Goal: Navigation & Orientation: Find specific page/section

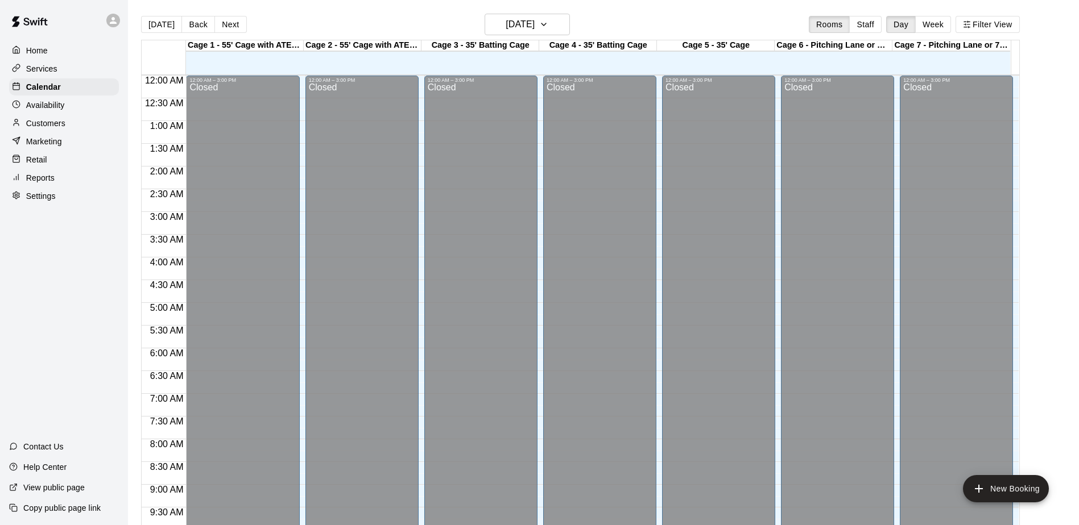
scroll to position [595, 0]
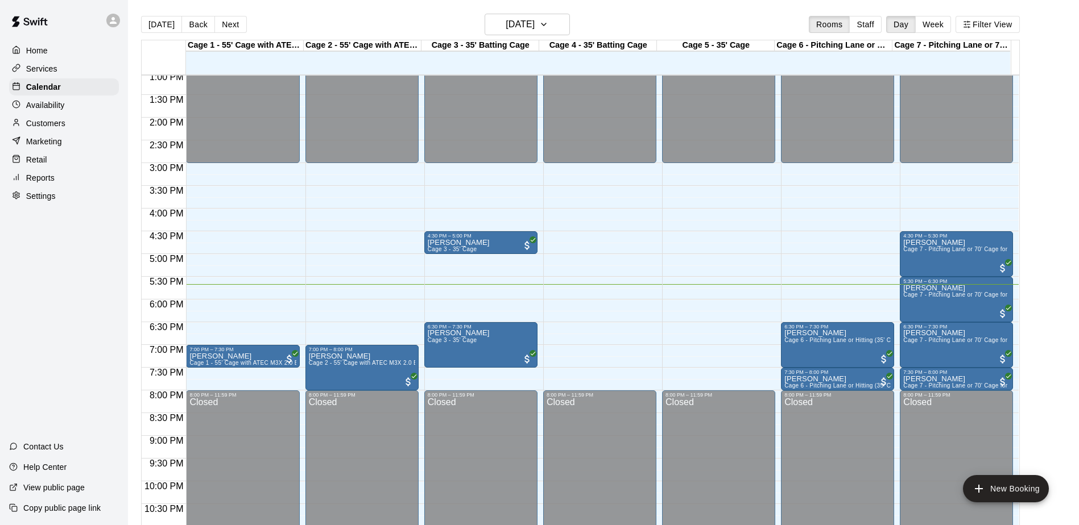
click at [68, 263] on div "Home Services Calendar Availability Customers Marketing Retail Reports Settings…" at bounding box center [64, 262] width 128 height 525
click at [534, 30] on h6 "[DATE]" at bounding box center [519, 24] width 29 height 16
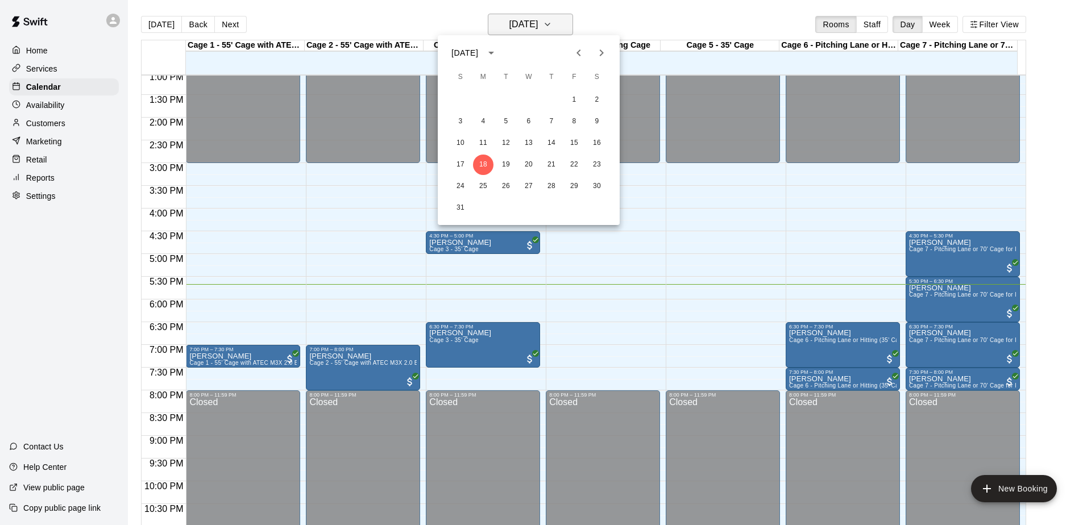
click at [554, 30] on div at bounding box center [543, 262] width 1087 height 525
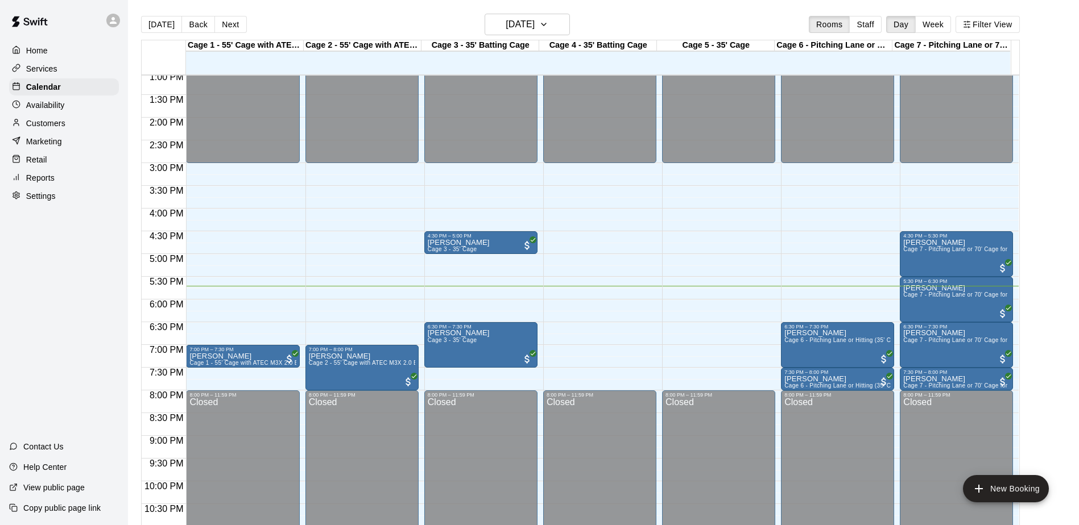
click at [67, 304] on div "Home Services Calendar Availability Customers Marketing Retail Reports Settings…" at bounding box center [64, 262] width 128 height 525
drag, startPoint x: 63, startPoint y: 254, endPoint x: 32, endPoint y: 225, distance: 41.8
click at [32, 225] on div "Home Services Calendar Availability Customers Marketing Retail Reports Settings…" at bounding box center [64, 262] width 128 height 525
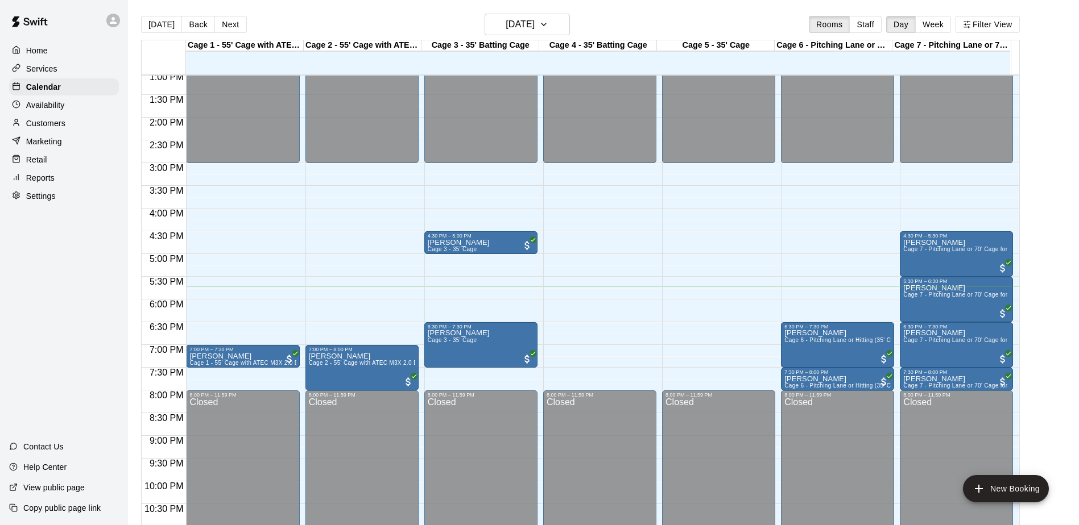
drag, startPoint x: 55, startPoint y: 230, endPoint x: 50, endPoint y: 243, distance: 13.8
drag, startPoint x: 50, startPoint y: 243, endPoint x: 49, endPoint y: 226, distance: 16.5
click at [49, 226] on div "Home Services Calendar Availability Customers Marketing Retail Reports Settings…" at bounding box center [64, 262] width 128 height 525
drag, startPoint x: 71, startPoint y: 204, endPoint x: 50, endPoint y: 246, distance: 46.5
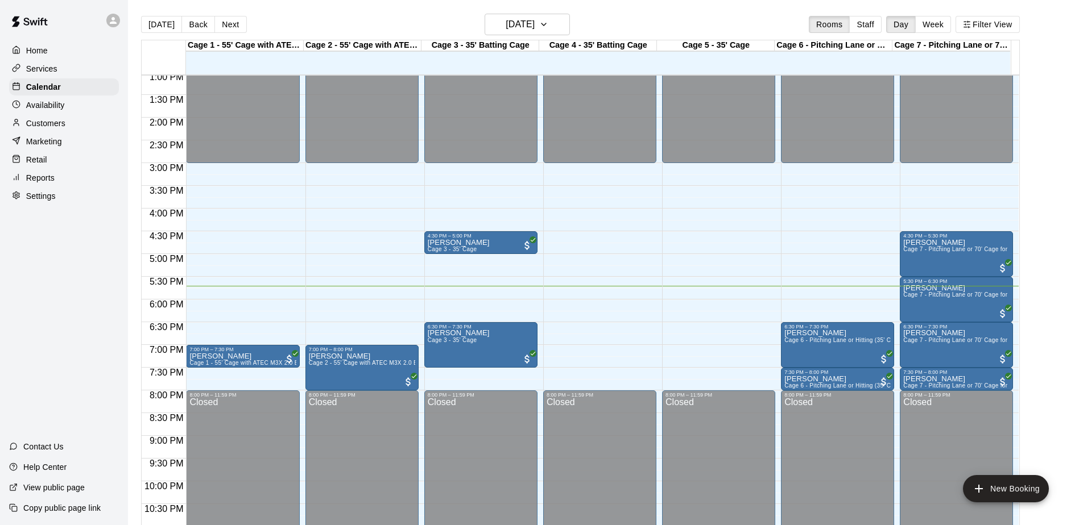
click at [50, 246] on div "Home Services Calendar Availability Customers Marketing Retail Reports Settings…" at bounding box center [64, 262] width 128 height 525
click at [67, 107] on div "Availability" at bounding box center [64, 105] width 110 height 17
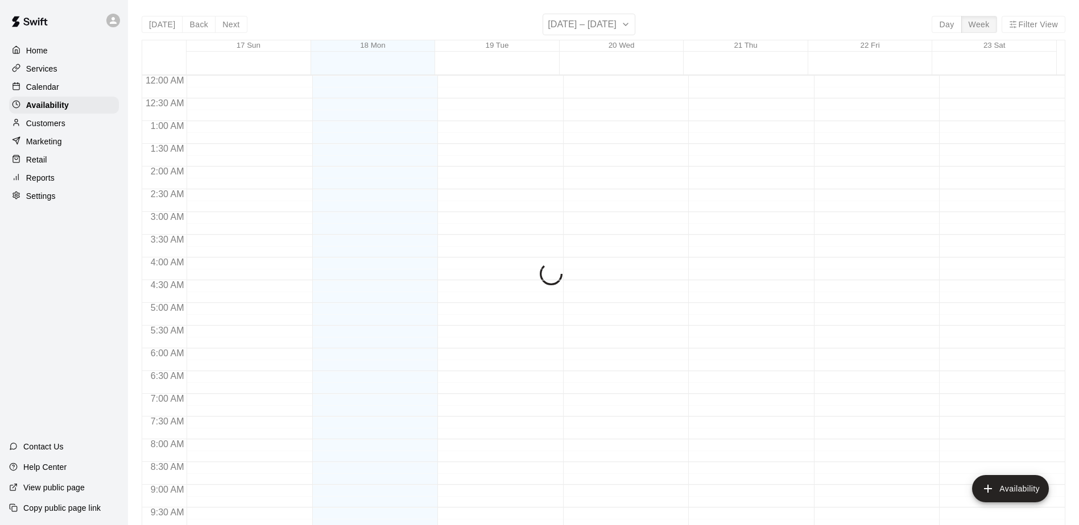
scroll to position [629, 0]
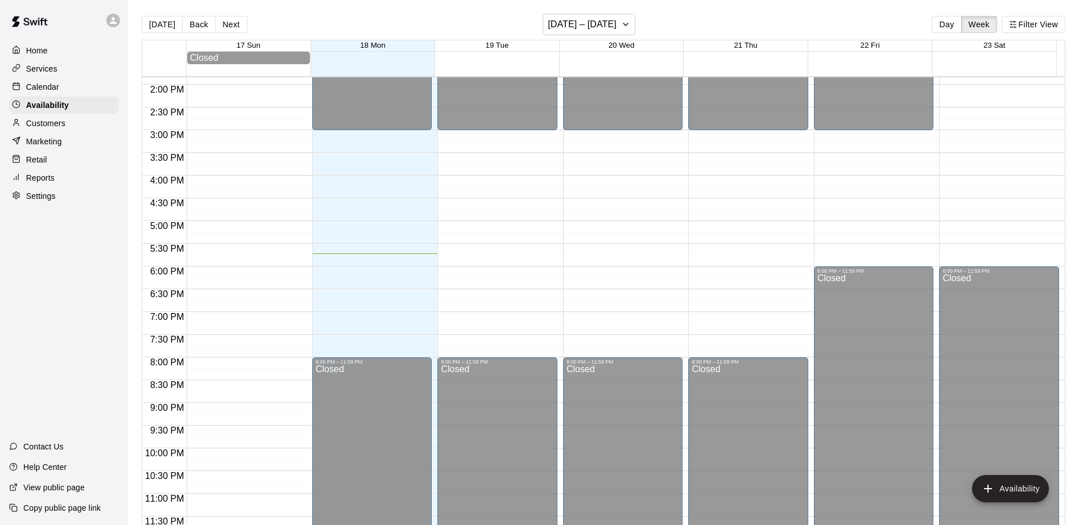
click at [64, 85] on div "Calendar" at bounding box center [64, 86] width 110 height 17
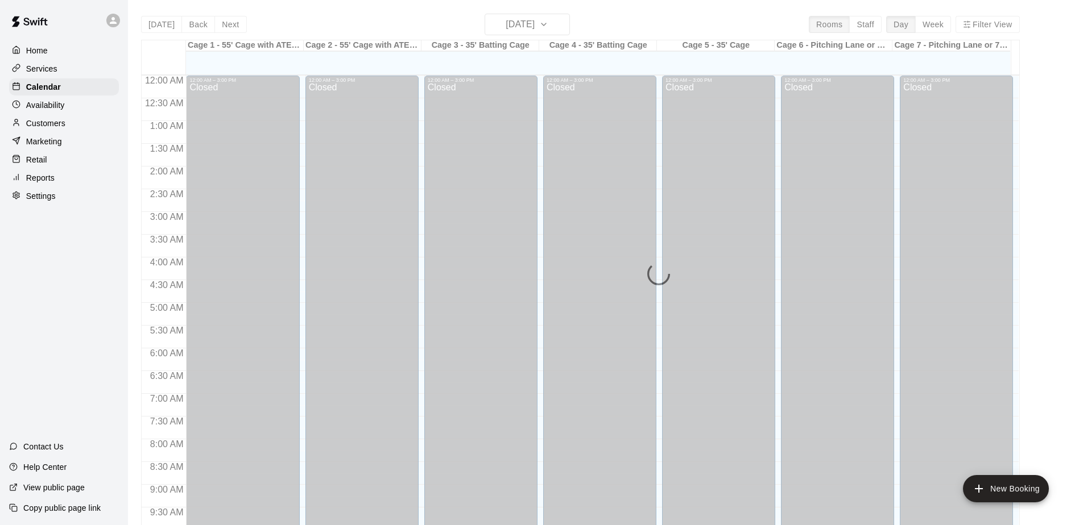
scroll to position [595, 0]
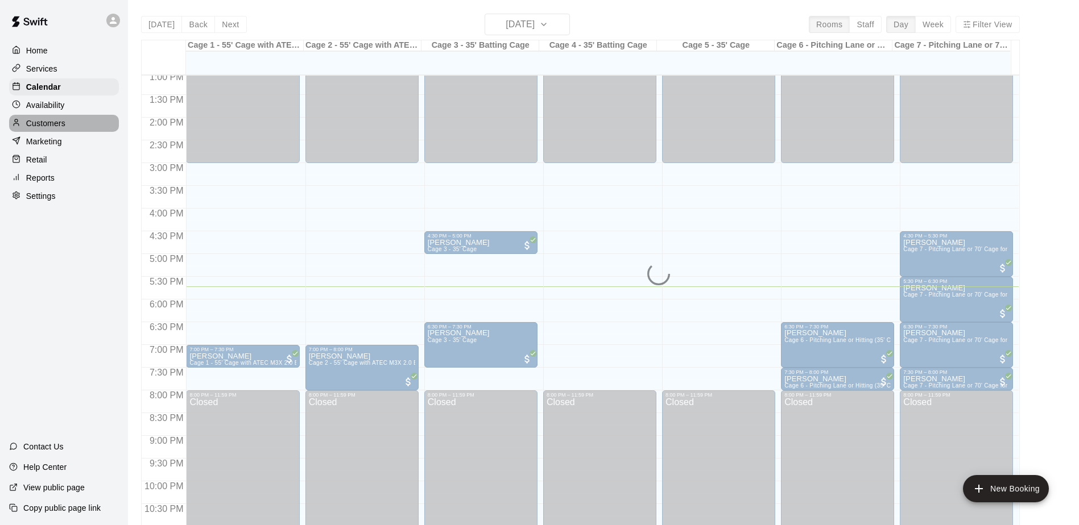
click at [69, 125] on div "Customers" at bounding box center [64, 123] width 110 height 17
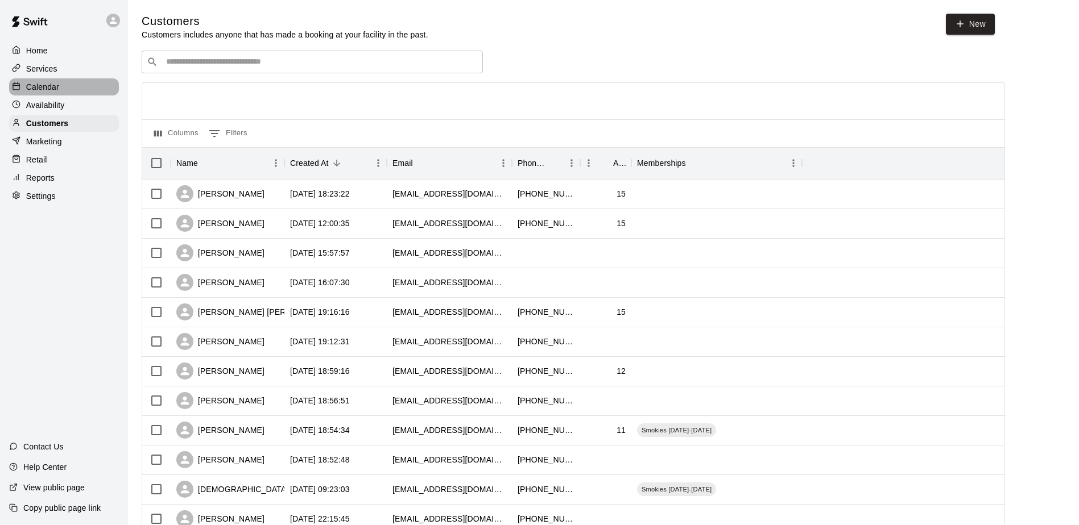
click at [69, 93] on div "Calendar" at bounding box center [64, 86] width 110 height 17
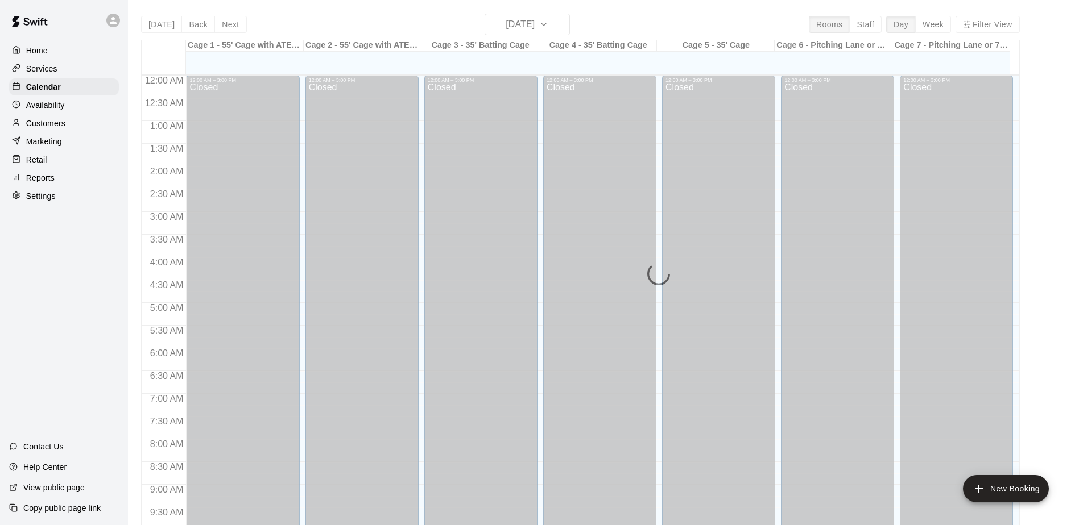
scroll to position [595, 0]
